Goal: Task Accomplishment & Management: Use online tool/utility

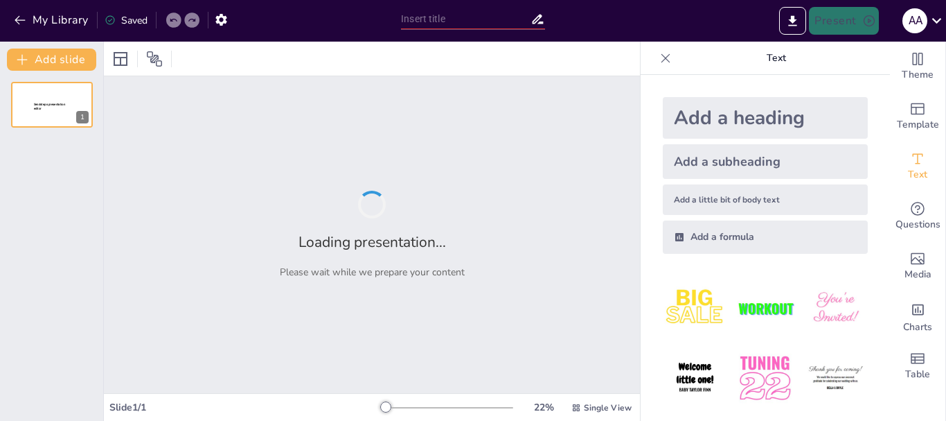
type input "New Sendsteps"
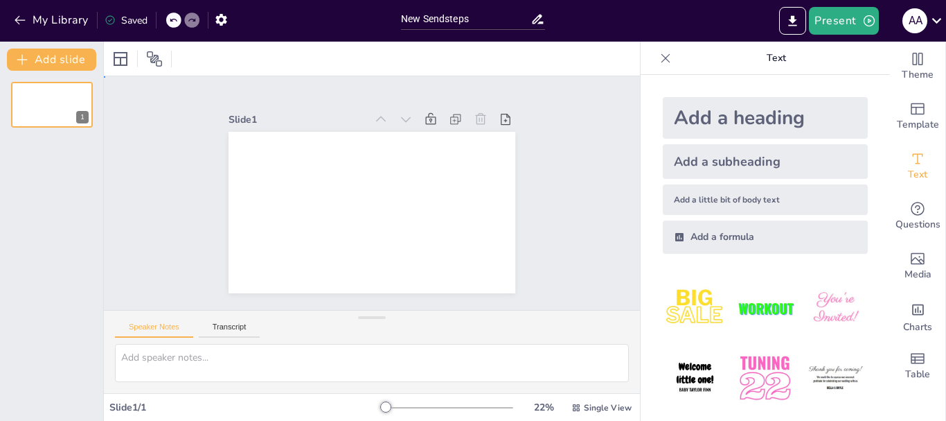
click at [527, 204] on div "Slide 1" at bounding box center [372, 194] width 398 height 272
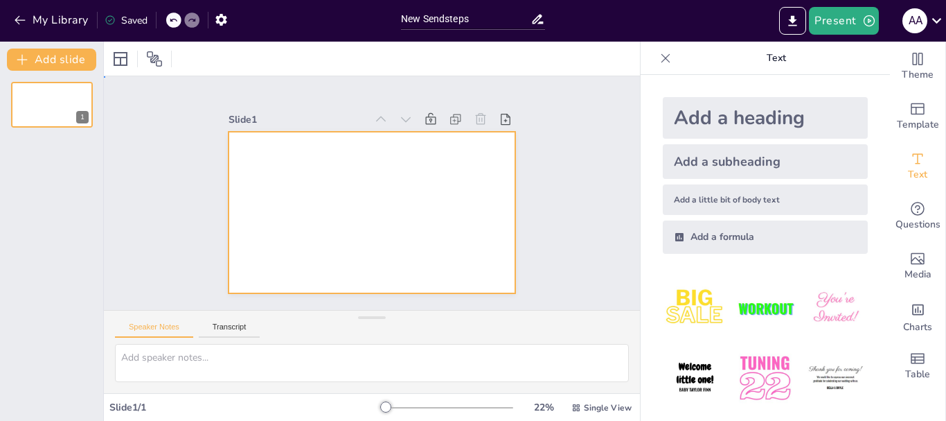
click at [434, 187] on div at bounding box center [355, 204] width 299 height 327
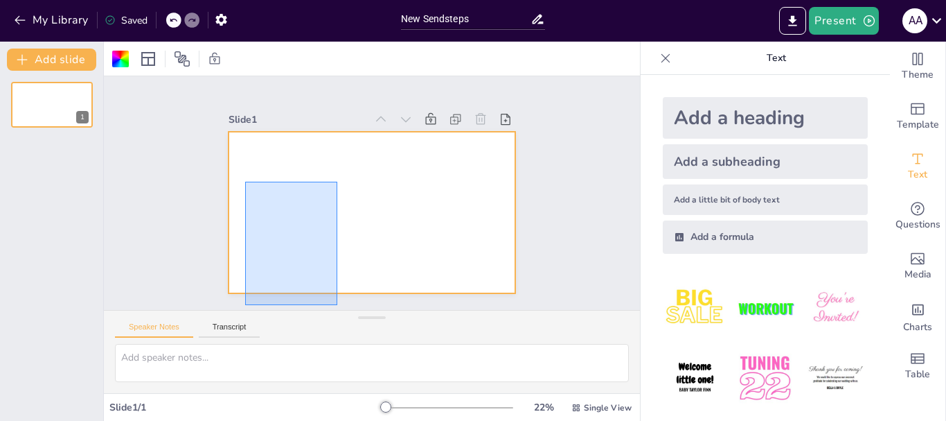
drag, startPoint x: 245, startPoint y: 182, endPoint x: 355, endPoint y: 372, distance: 219.7
click at [355, 372] on div "Slide 1 Speaker Notes Transcript" at bounding box center [372, 234] width 536 height 317
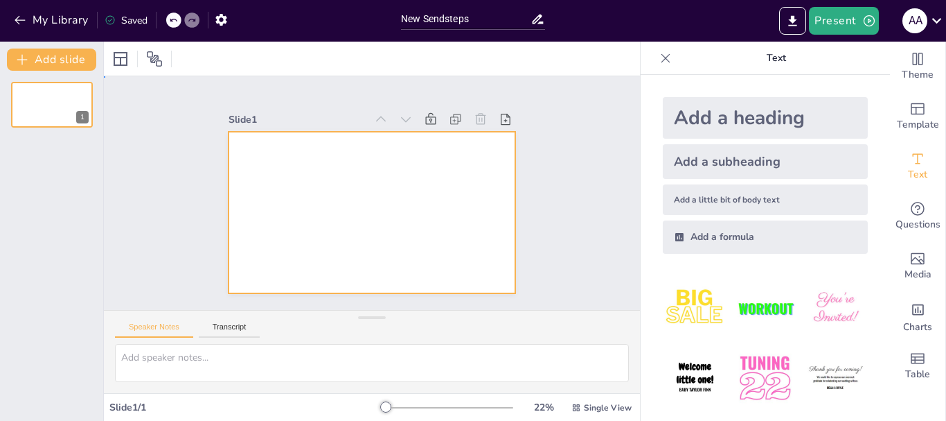
click at [274, 157] on div at bounding box center [368, 212] width 315 height 218
click at [249, 154] on div at bounding box center [365, 211] width 323 height 242
click at [239, 357] on textarea at bounding box center [372, 363] width 514 height 38
click at [18, 24] on icon "button" at bounding box center [20, 20] width 14 height 14
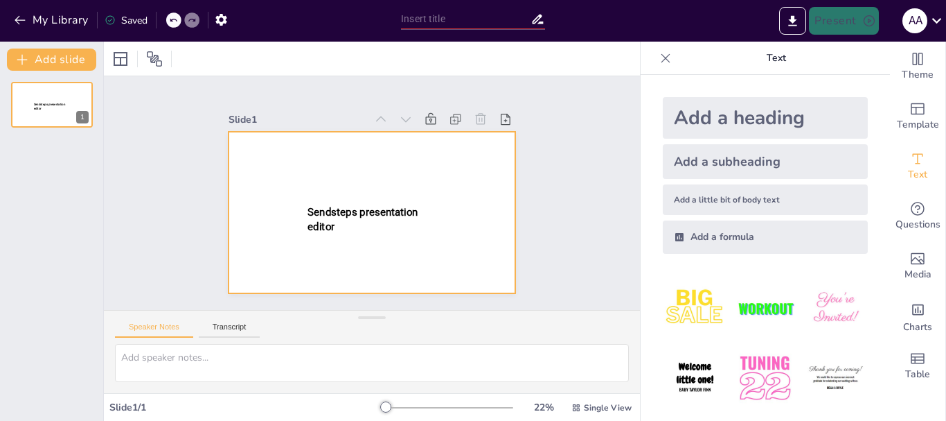
type input "New Sendsteps"
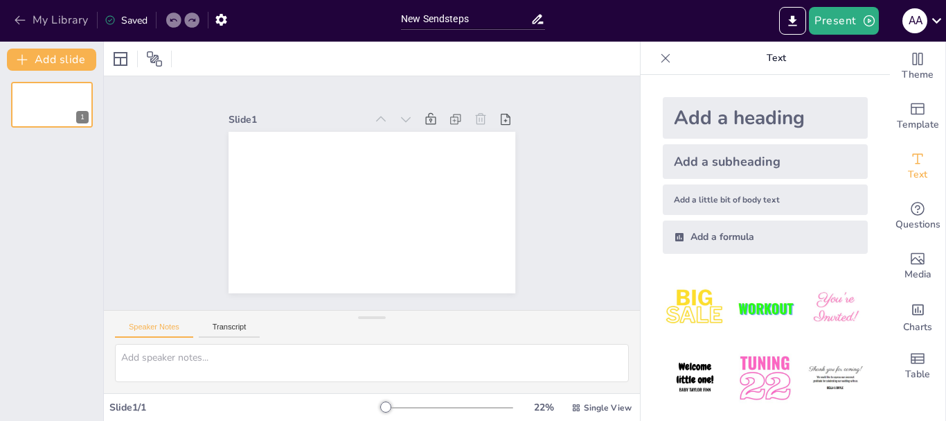
click at [19, 16] on icon "button" at bounding box center [20, 20] width 10 height 9
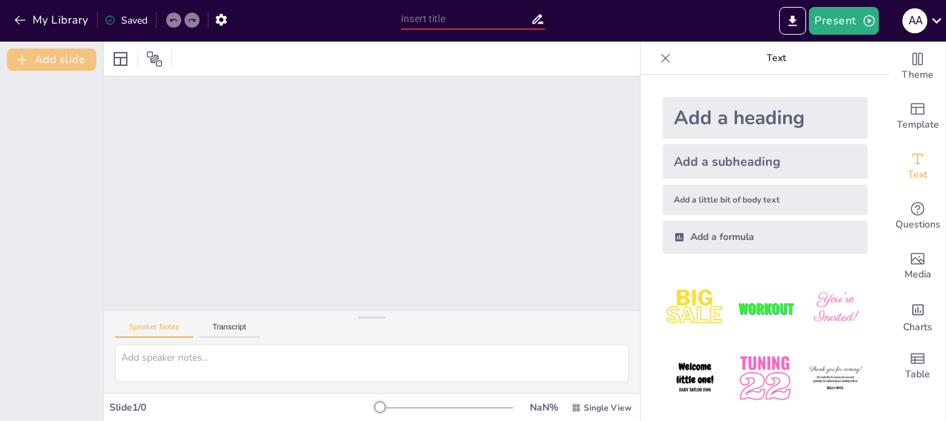
click at [56, 64] on button "Add slide" at bounding box center [51, 59] width 89 height 22
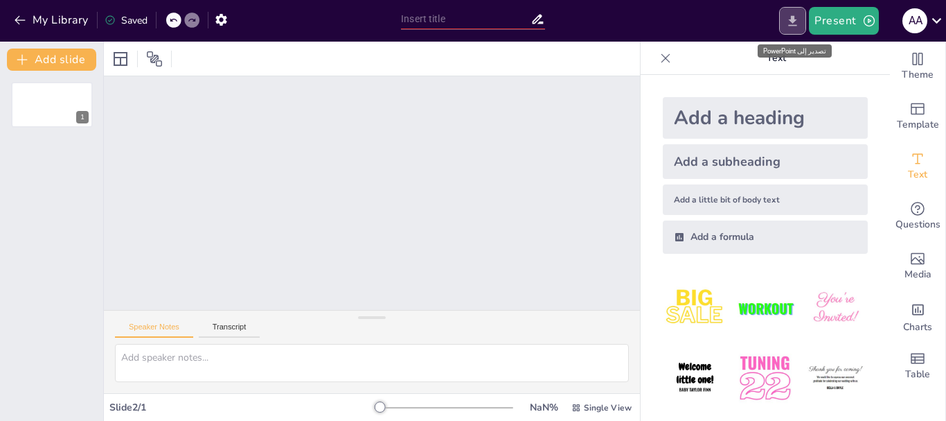
click at [793, 19] on icon "Export to PowerPoint" at bounding box center [793, 21] width 15 height 15
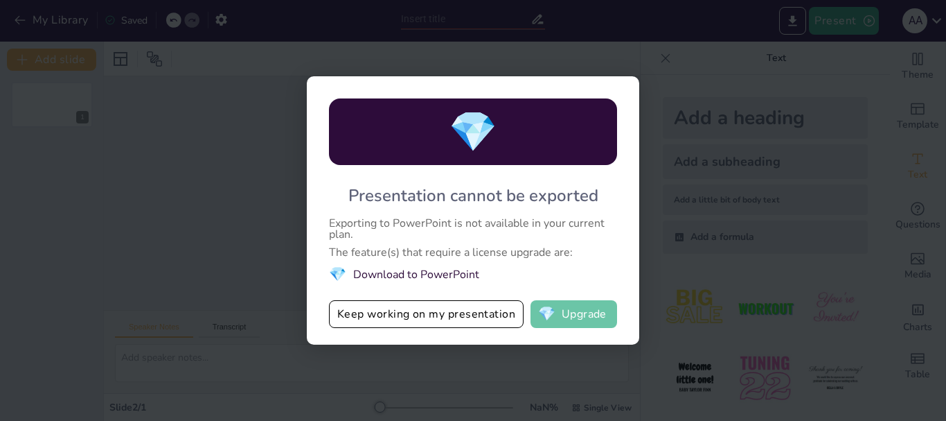
click at [575, 310] on button "💎 Upgrade" at bounding box center [574, 314] width 87 height 28
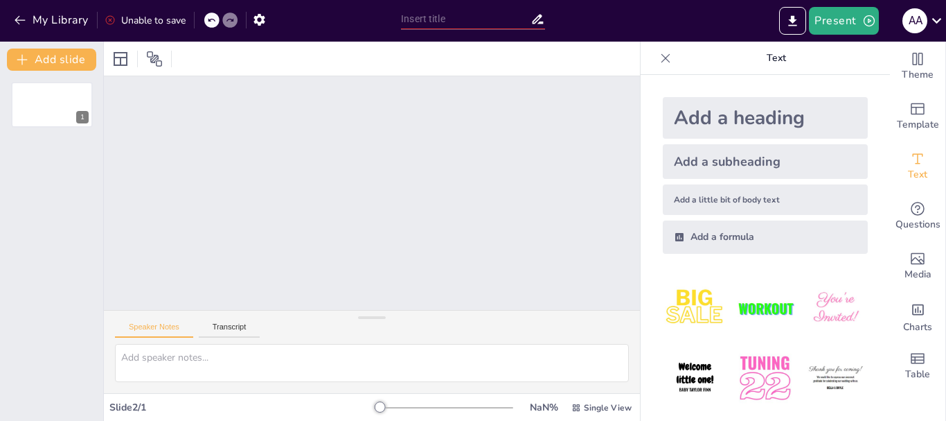
click at [735, 120] on div "Add a heading" at bounding box center [765, 118] width 205 height 42
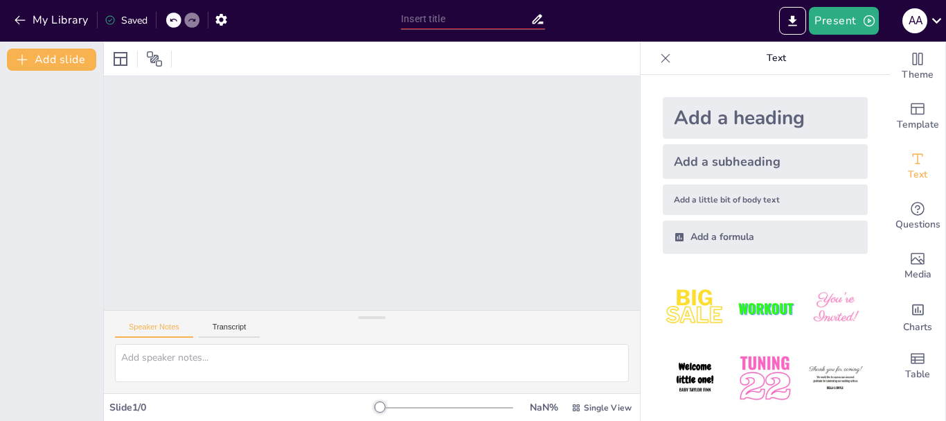
click at [515, 127] on div at bounding box center [372, 192] width 536 height 233
click at [16, 19] on icon "button" at bounding box center [20, 20] width 10 height 9
